Goal: Share content

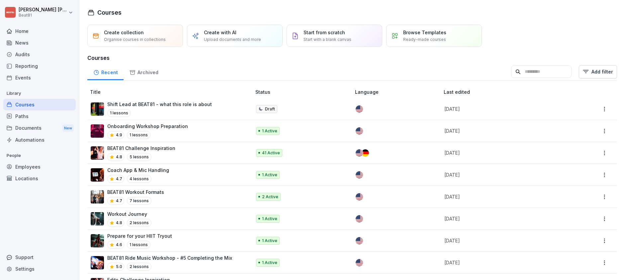
click at [151, 193] on p "BEAT81 Workout Formats" at bounding box center [135, 191] width 57 height 7
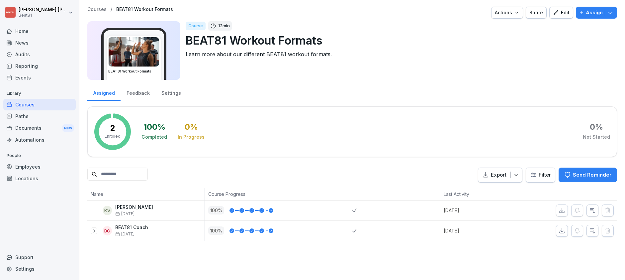
click at [537, 13] on div "Share" at bounding box center [537, 12] width 14 height 7
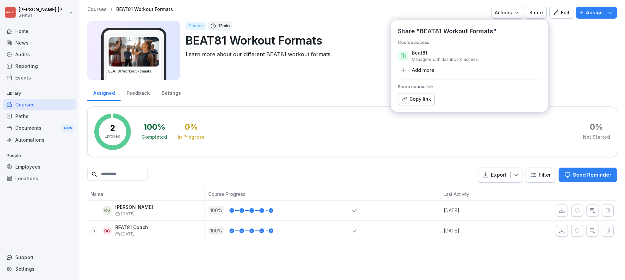
click at [36, 107] on div "Courses" at bounding box center [39, 105] width 72 height 12
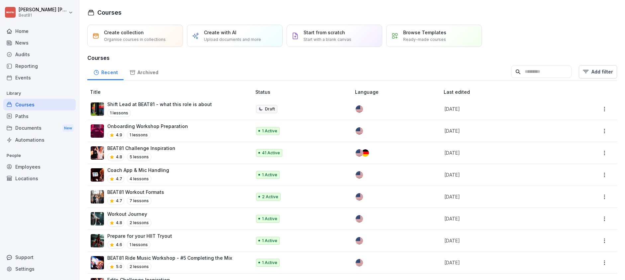
click at [533, 72] on input at bounding box center [541, 71] width 60 height 13
type input "**********"
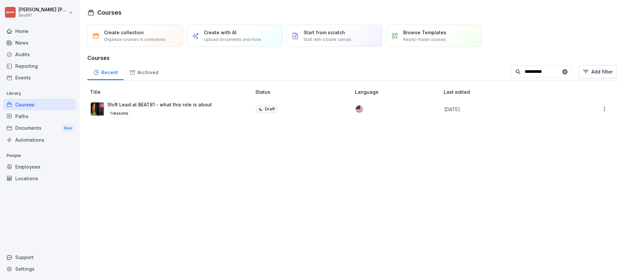
click at [178, 105] on p "Shift Lead at BEAT81 - what this role is about" at bounding box center [159, 104] width 105 height 7
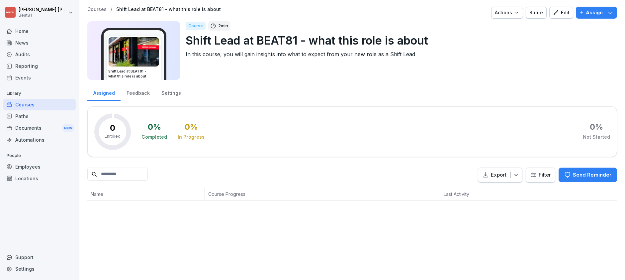
click at [142, 95] on div "Feedback" at bounding box center [138, 92] width 35 height 17
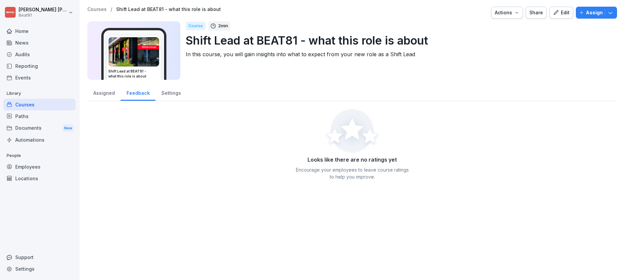
click at [108, 94] on div "Assigned" at bounding box center [103, 92] width 33 height 17
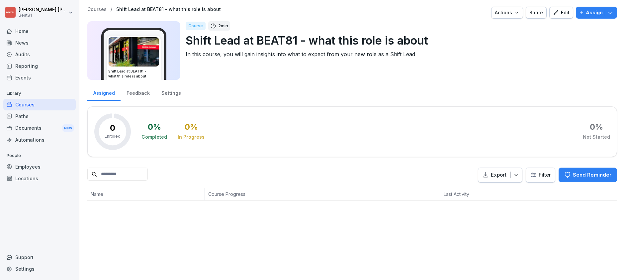
click at [545, 13] on button "Share" at bounding box center [536, 13] width 21 height 12
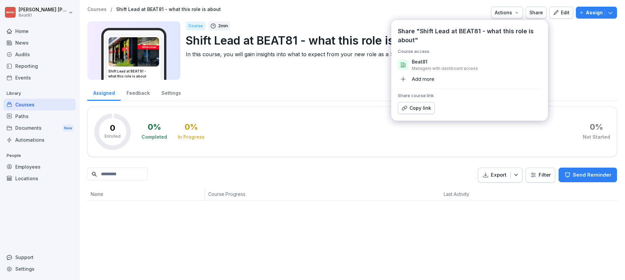
click at [424, 106] on div "Copy link" at bounding box center [417, 107] width 30 height 7
